Goal: Check status: Check status

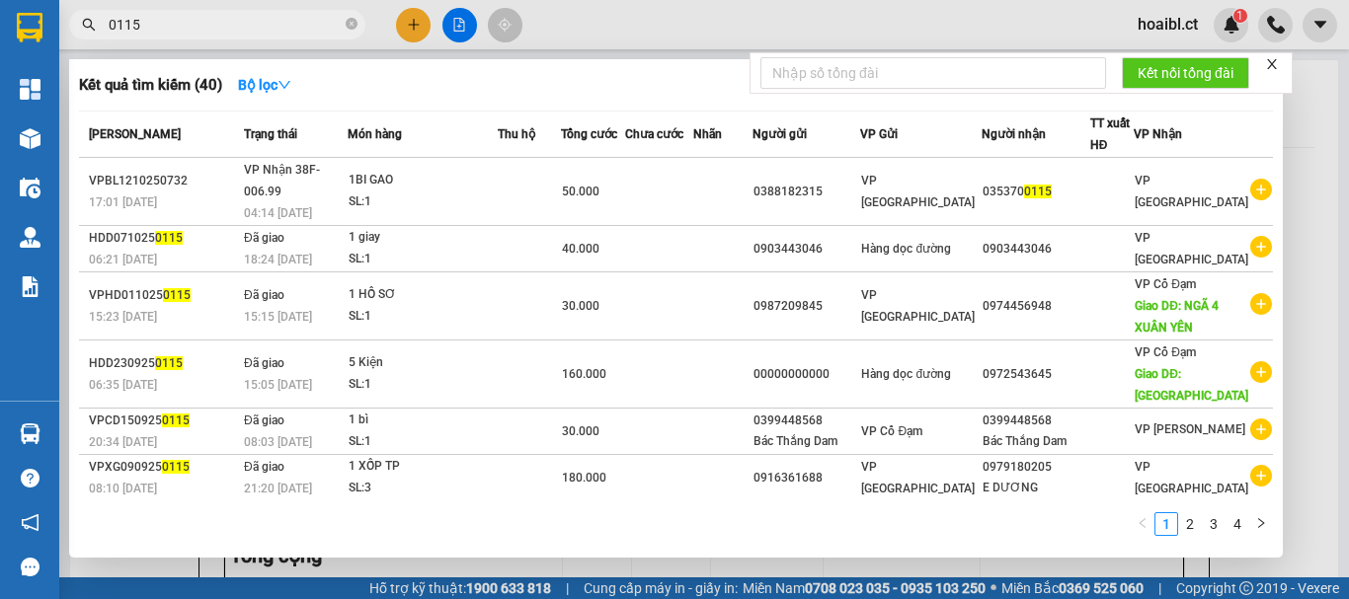
click at [270, 21] on input "0115" at bounding box center [225, 25] width 233 height 22
type input "5795"
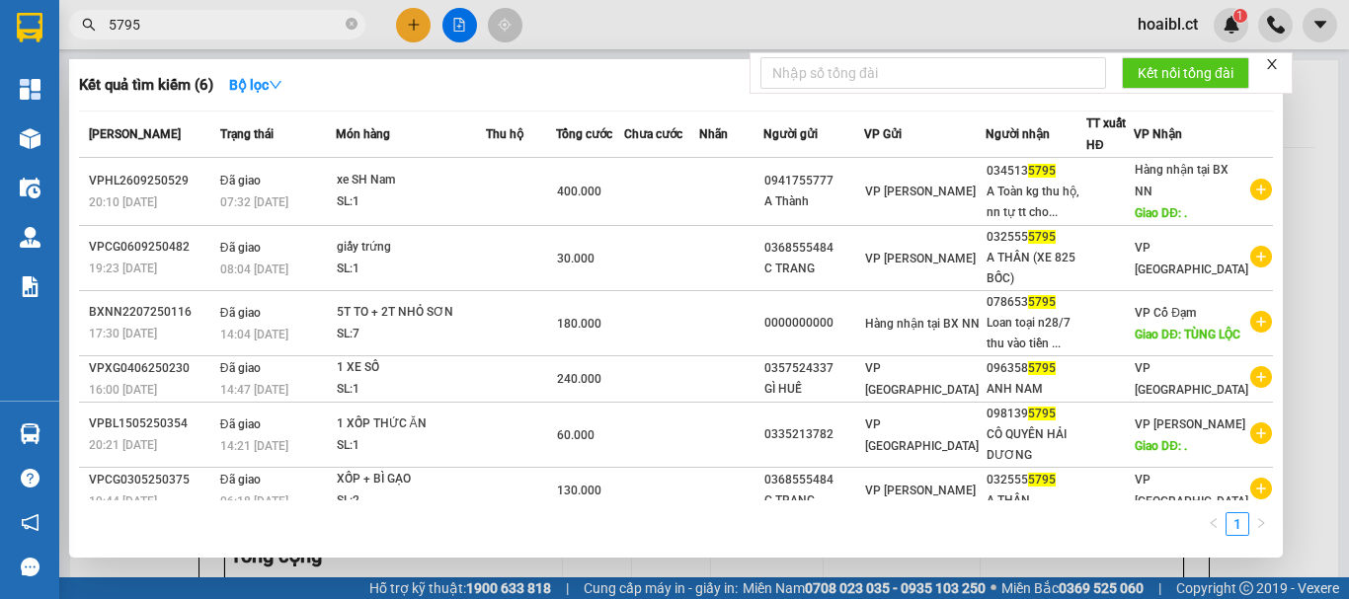
click at [188, 28] on input "5795" at bounding box center [225, 25] width 233 height 22
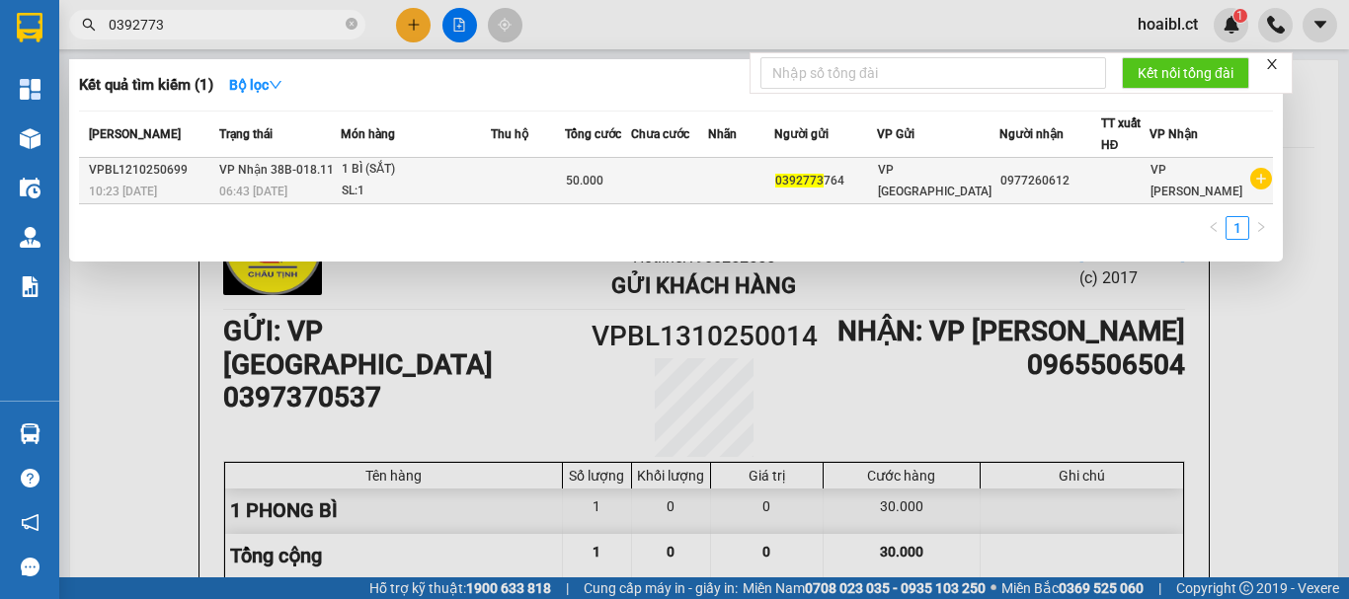
type input "0392773"
click at [630, 188] on div "50.000" at bounding box center [598, 181] width 64 height 22
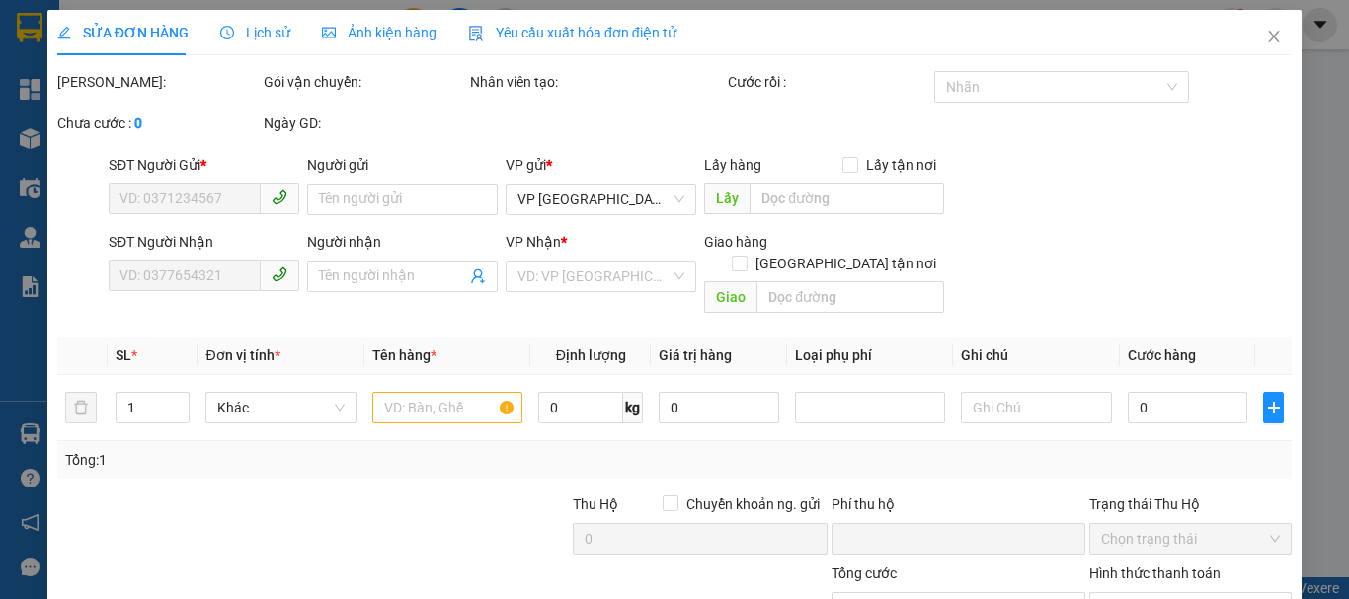
type input "0392773764"
type input "0977260612"
type input "0"
type input "50.000"
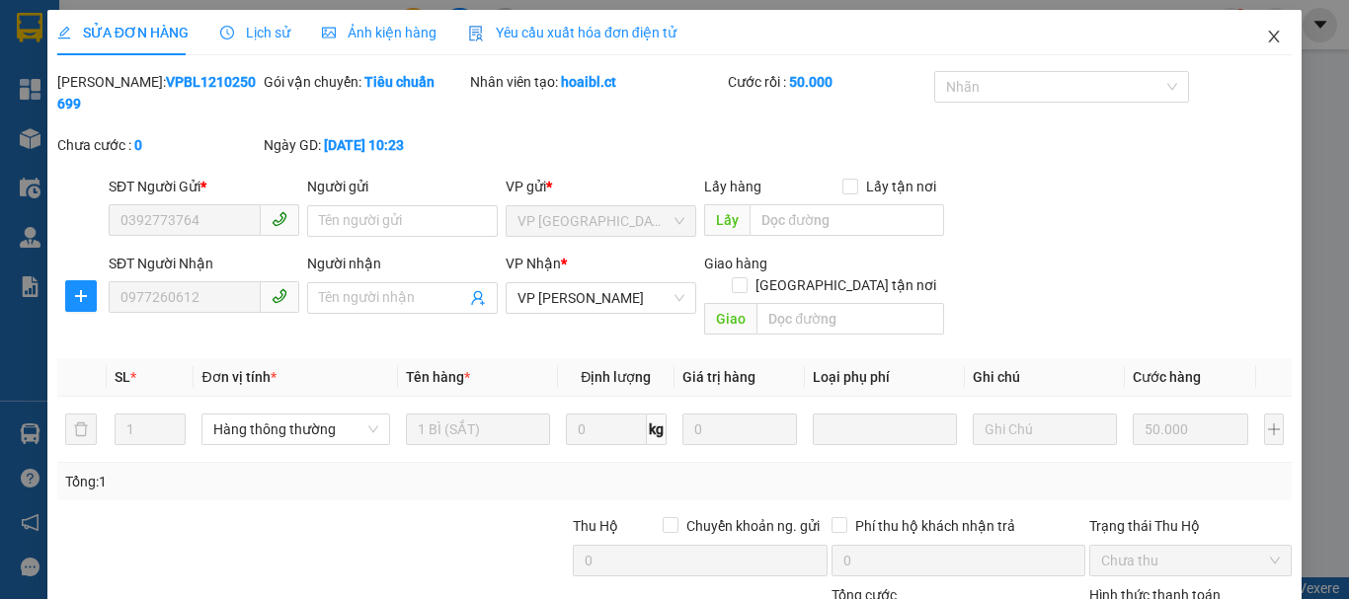
click at [1269, 33] on icon "close" at bounding box center [1274, 37] width 11 height 12
